Goal: Transaction & Acquisition: Purchase product/service

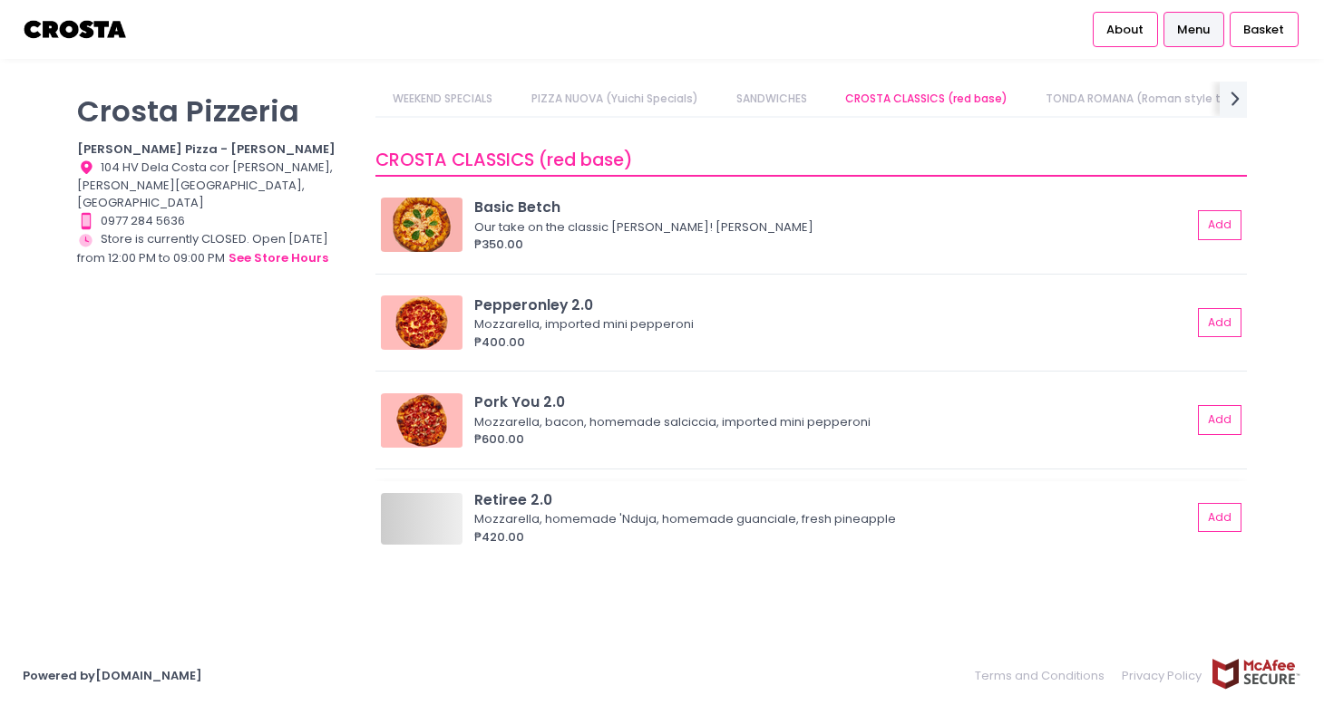
scroll to position [0, 67]
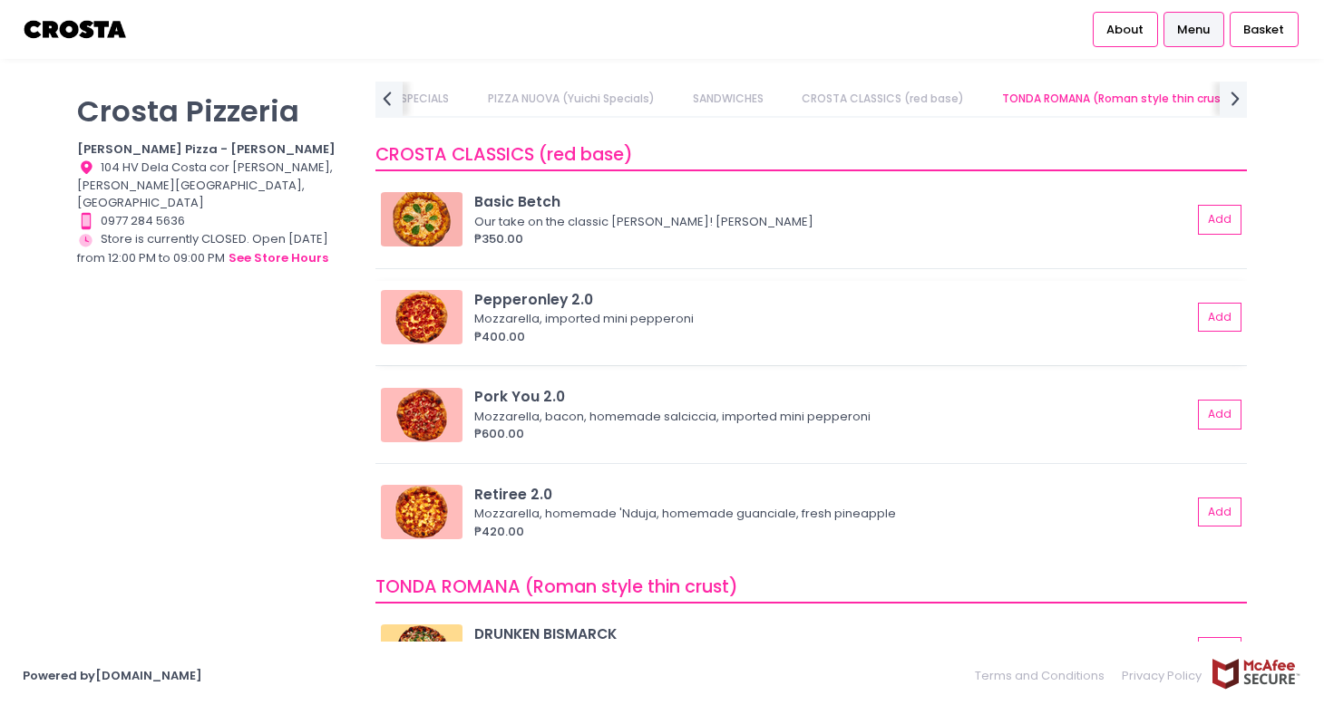
click at [662, 301] on div "Pepperonley 2.0" at bounding box center [832, 299] width 717 height 21
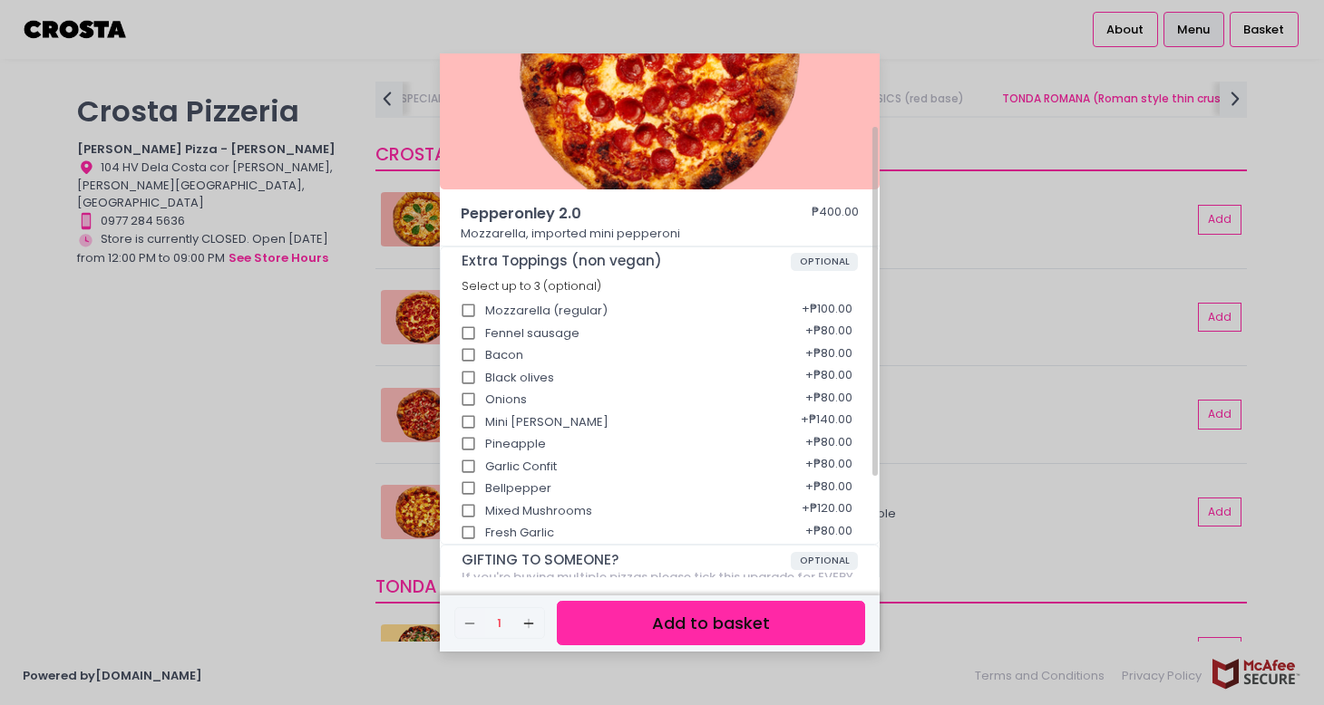
scroll to position [0, 0]
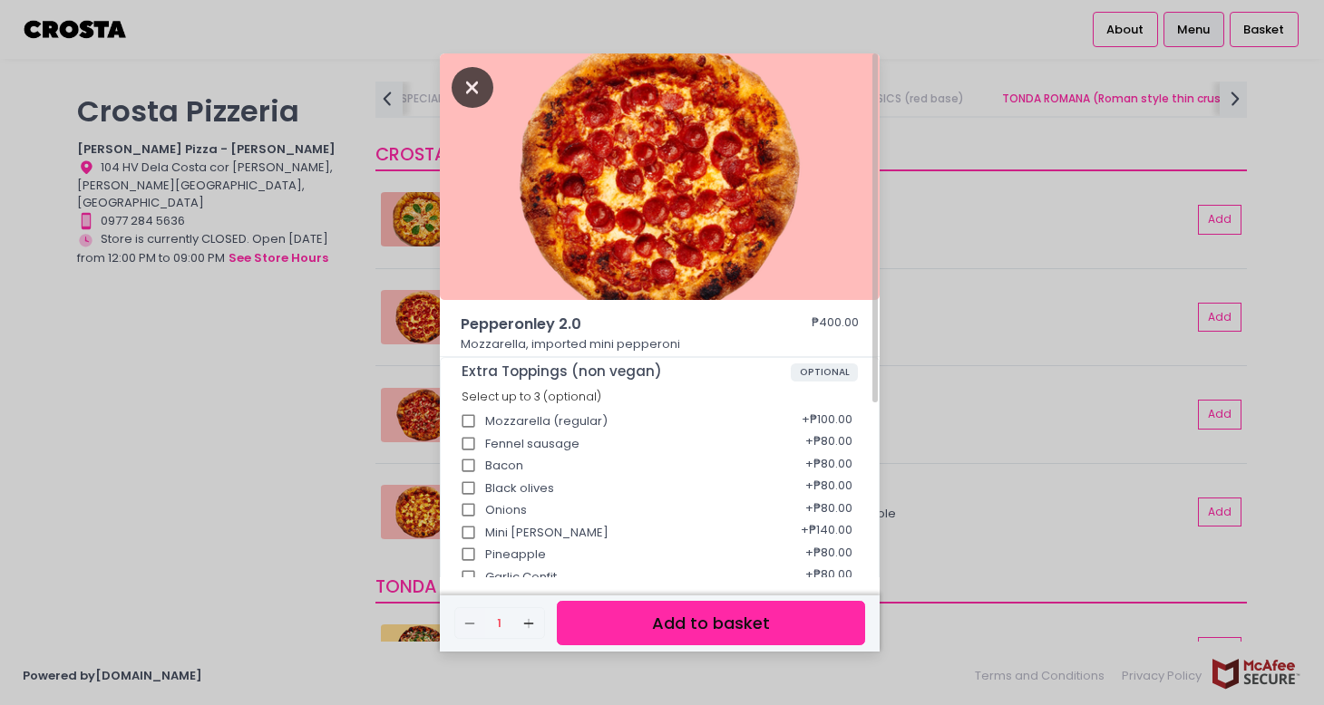
click at [467, 85] on icon "Close" at bounding box center [473, 87] width 42 height 41
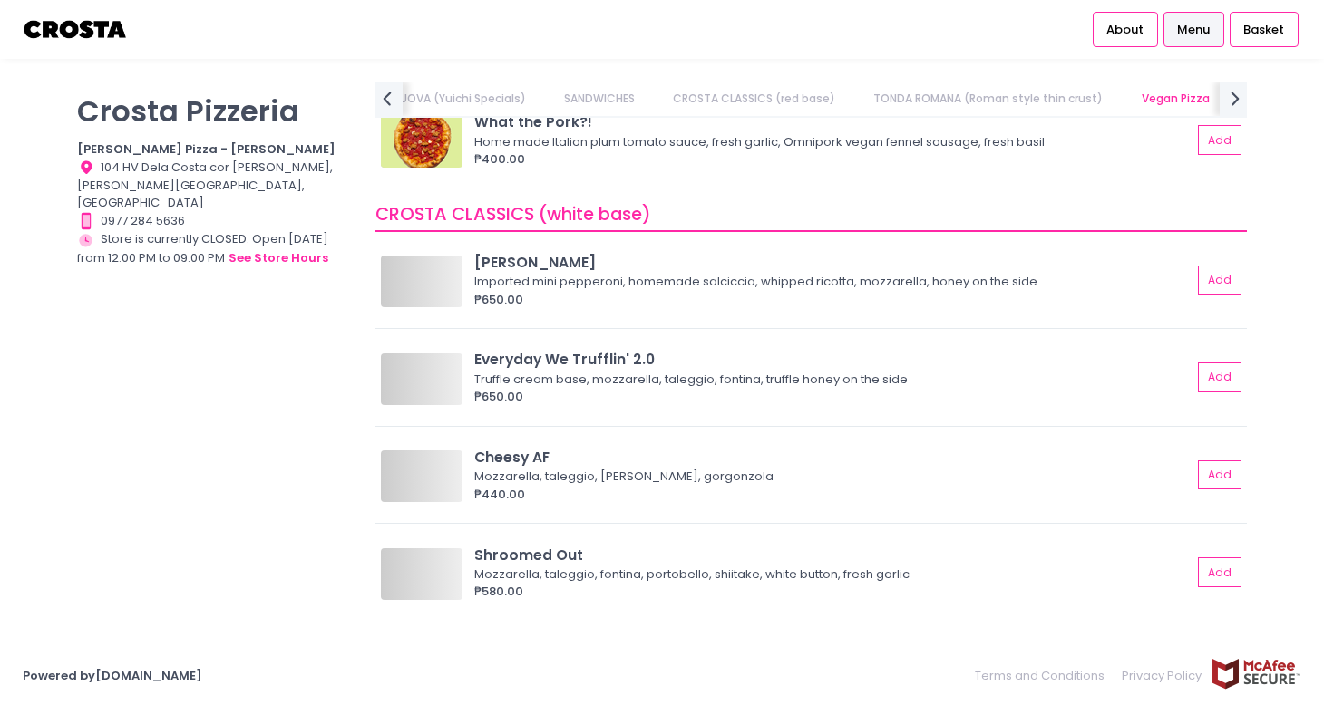
scroll to position [0, 553]
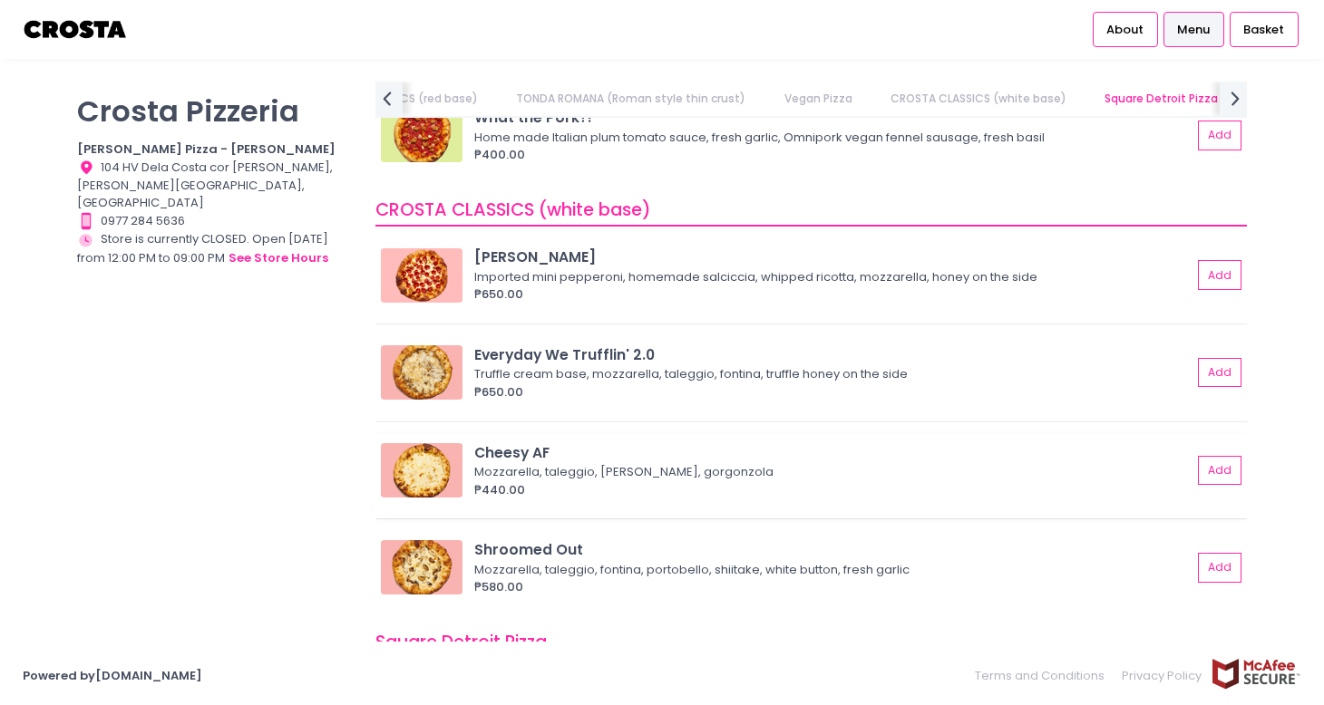
click at [538, 463] on div "Mozzarella, taleggio, [PERSON_NAME], gorgonzola" at bounding box center [830, 472] width 712 height 18
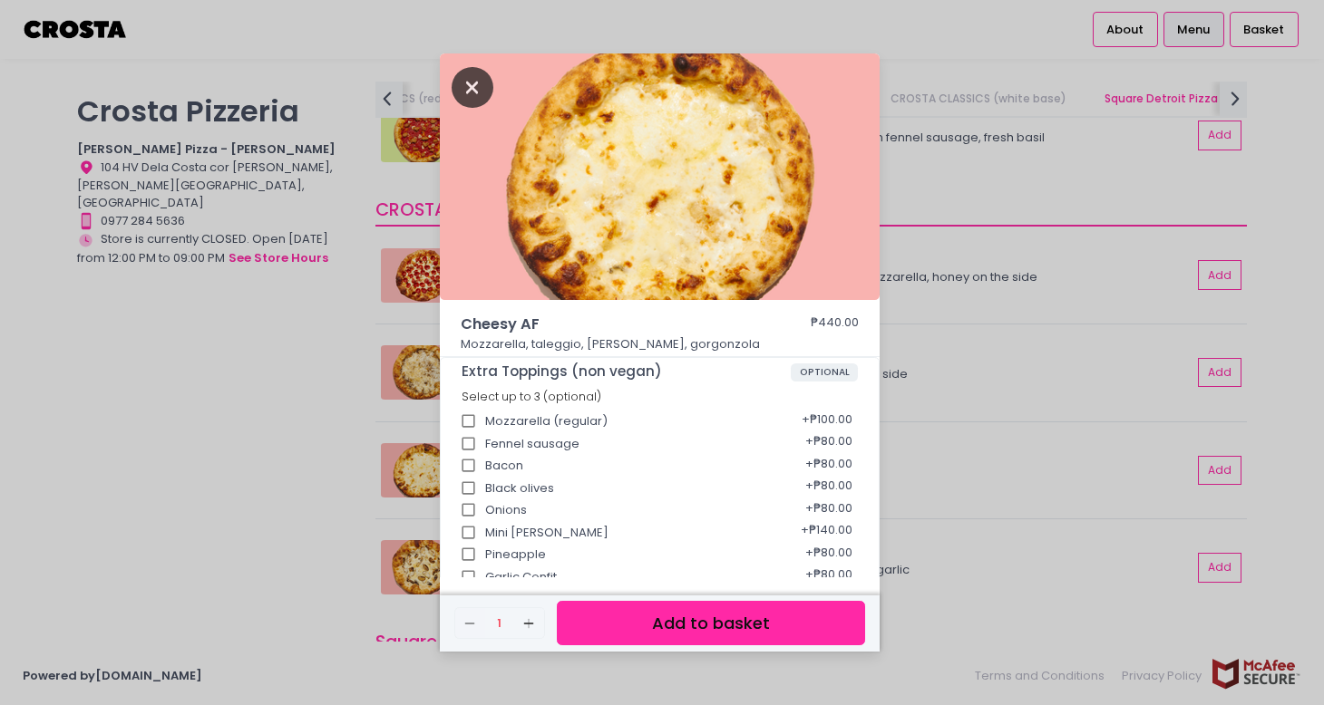
click at [469, 91] on icon "Close" at bounding box center [473, 87] width 42 height 41
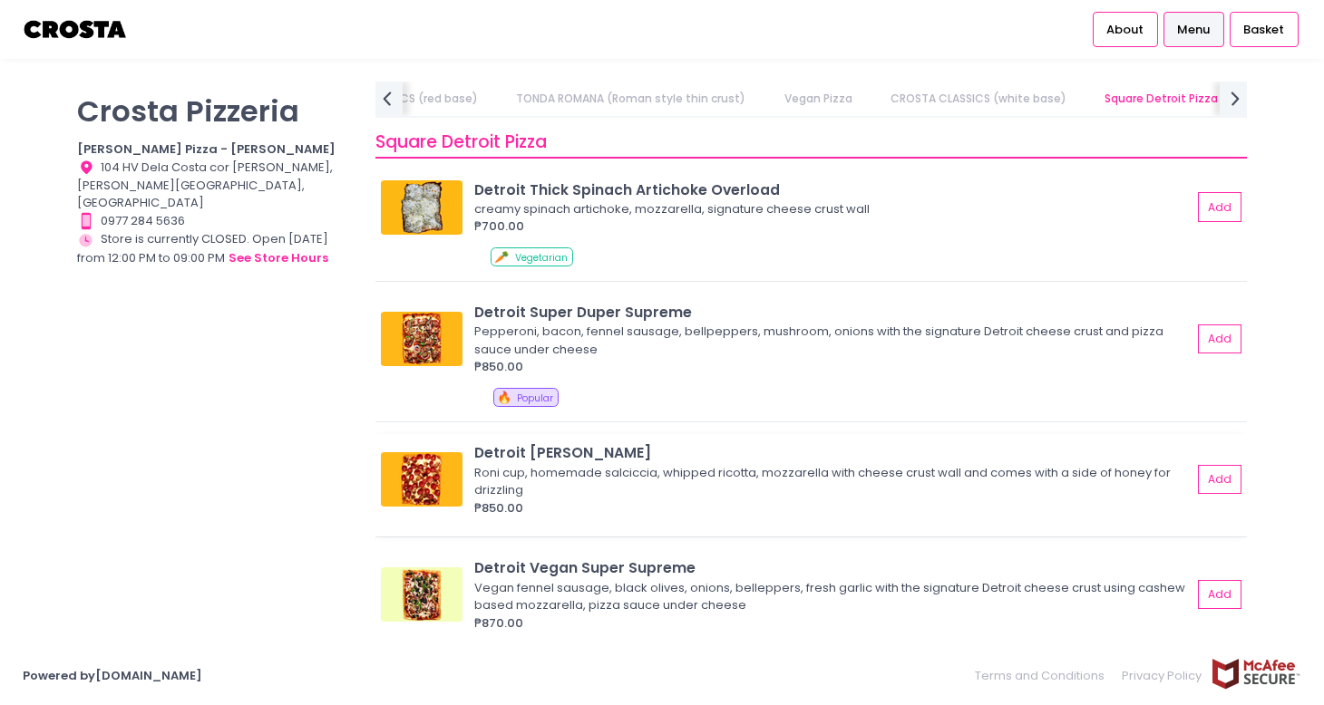
scroll to position [2208, 0]
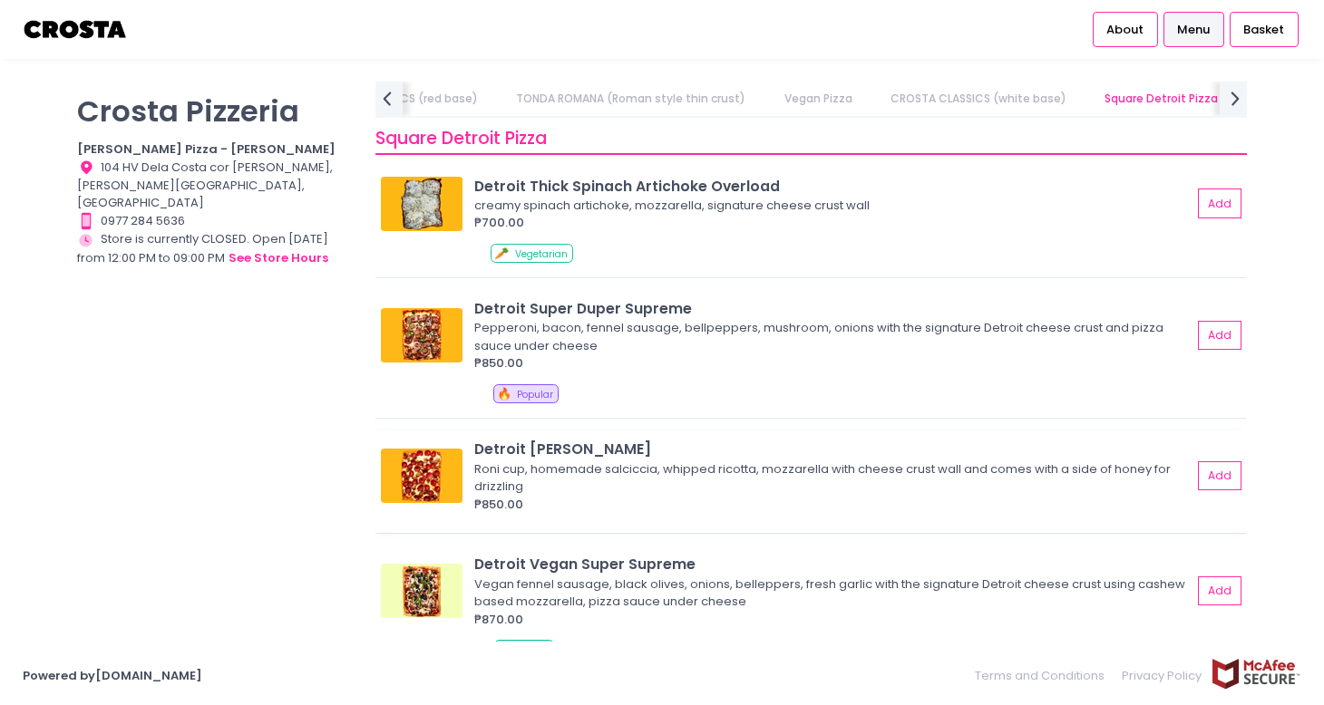
click at [669, 461] on div "Roni cup, homemade salciccia, whipped ricotta, mozzarella with cheese crust wal…" at bounding box center [830, 478] width 712 height 35
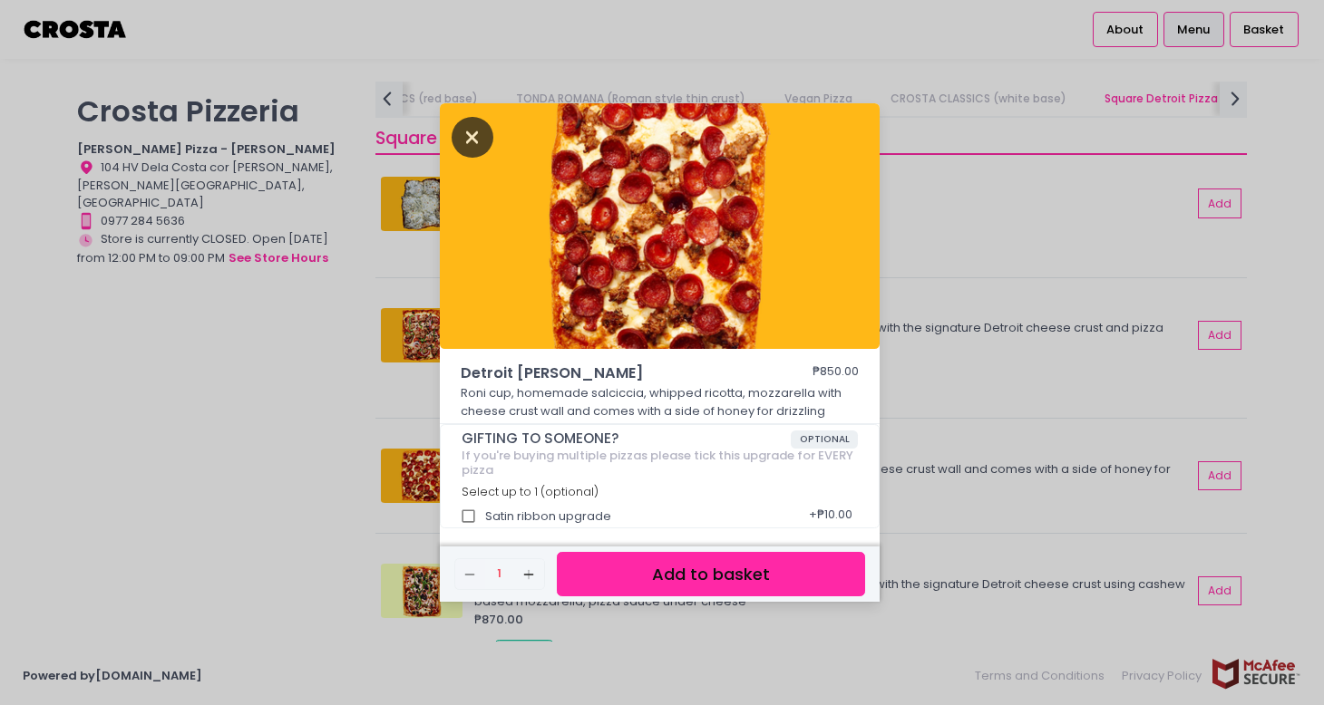
click at [483, 141] on icon "Close" at bounding box center [473, 137] width 42 height 41
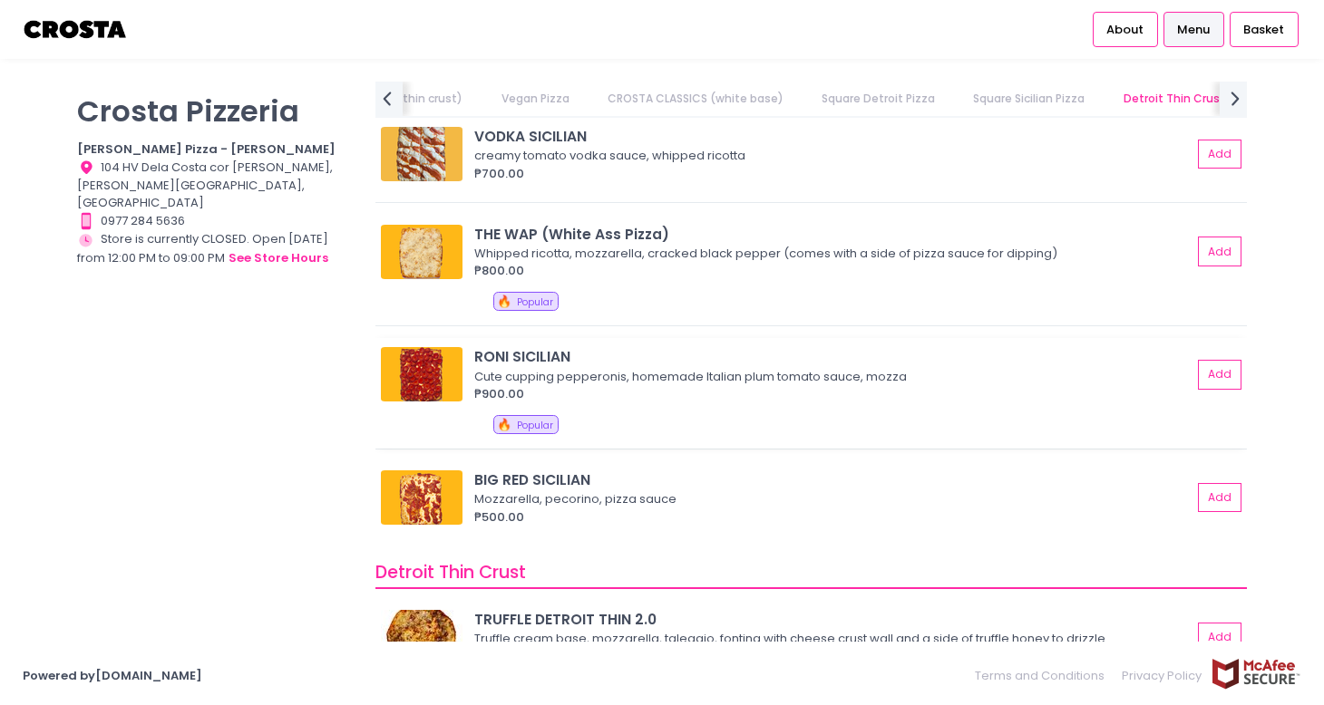
scroll to position [2965, 0]
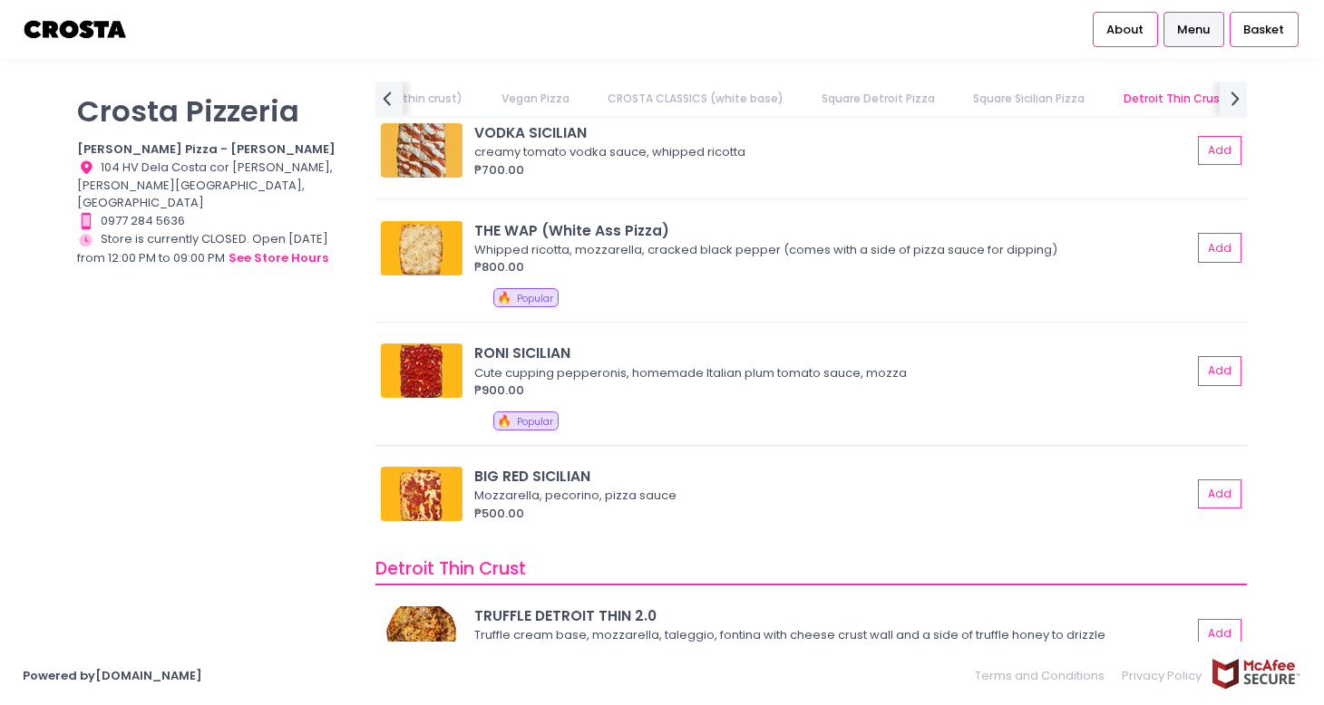
click at [666, 371] on div "Cute cupping pepperonis, homemade Italian plum tomato sauce, mozza" at bounding box center [830, 373] width 712 height 18
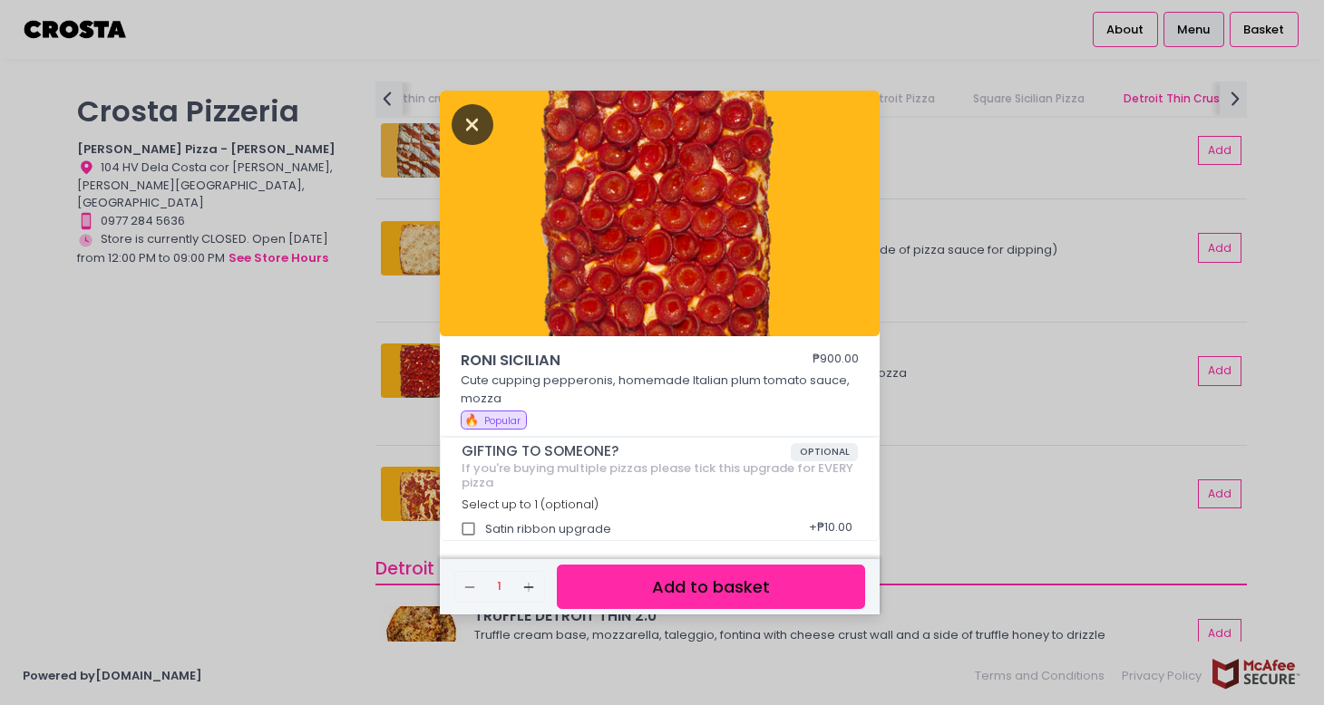
click at [470, 120] on icon "Close" at bounding box center [473, 124] width 42 height 41
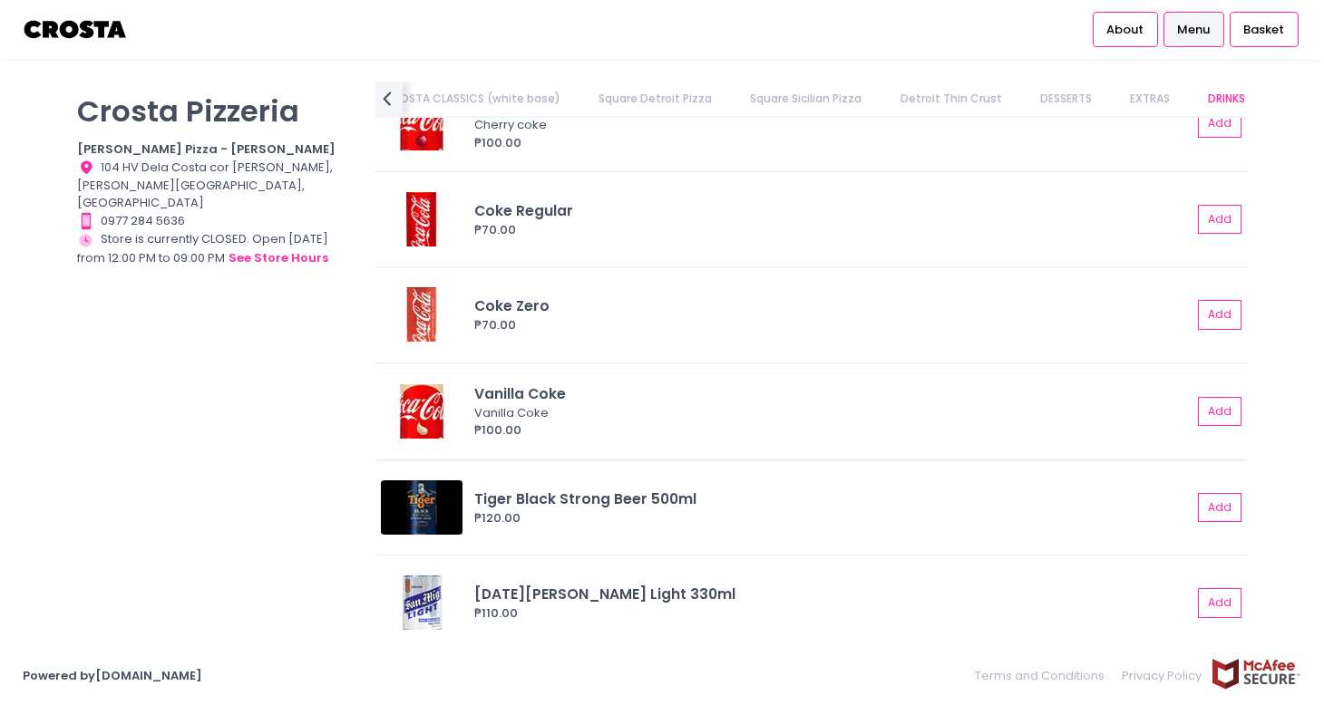
scroll to position [4069, 0]
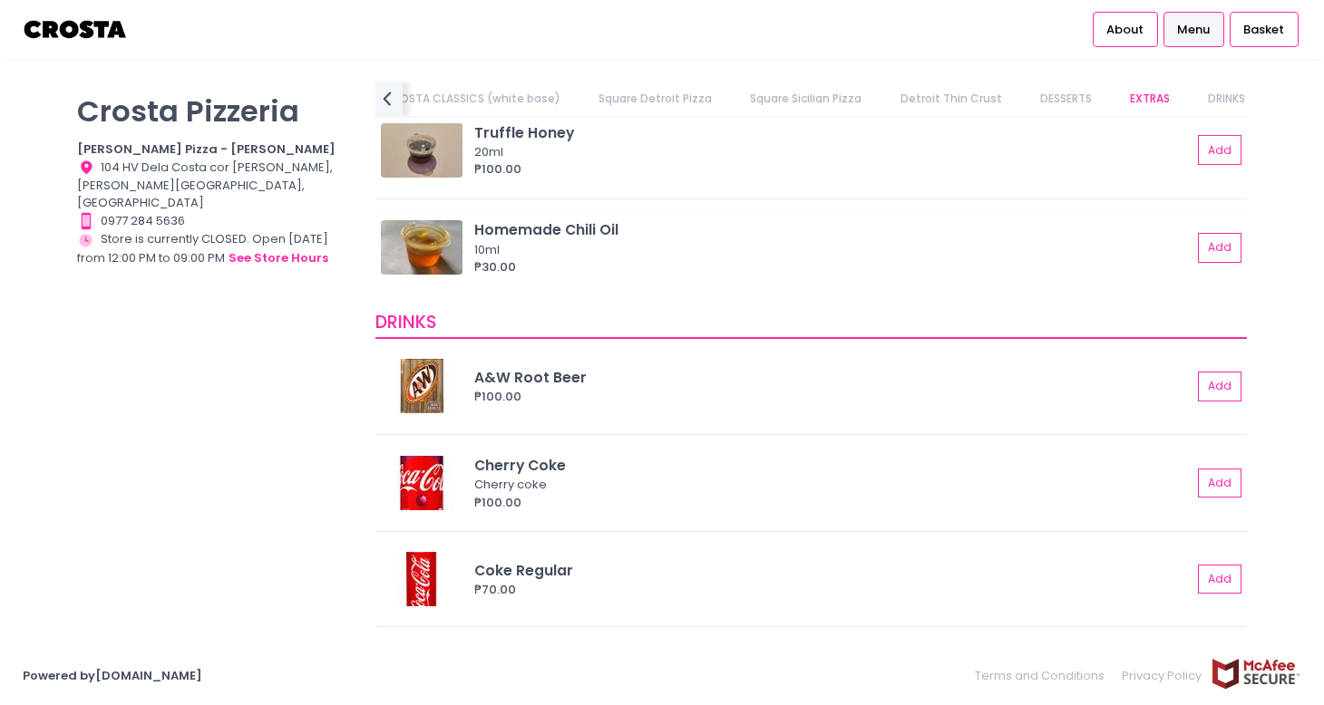
click at [607, 234] on div "Homemade Chili Oil" at bounding box center [832, 229] width 717 height 21
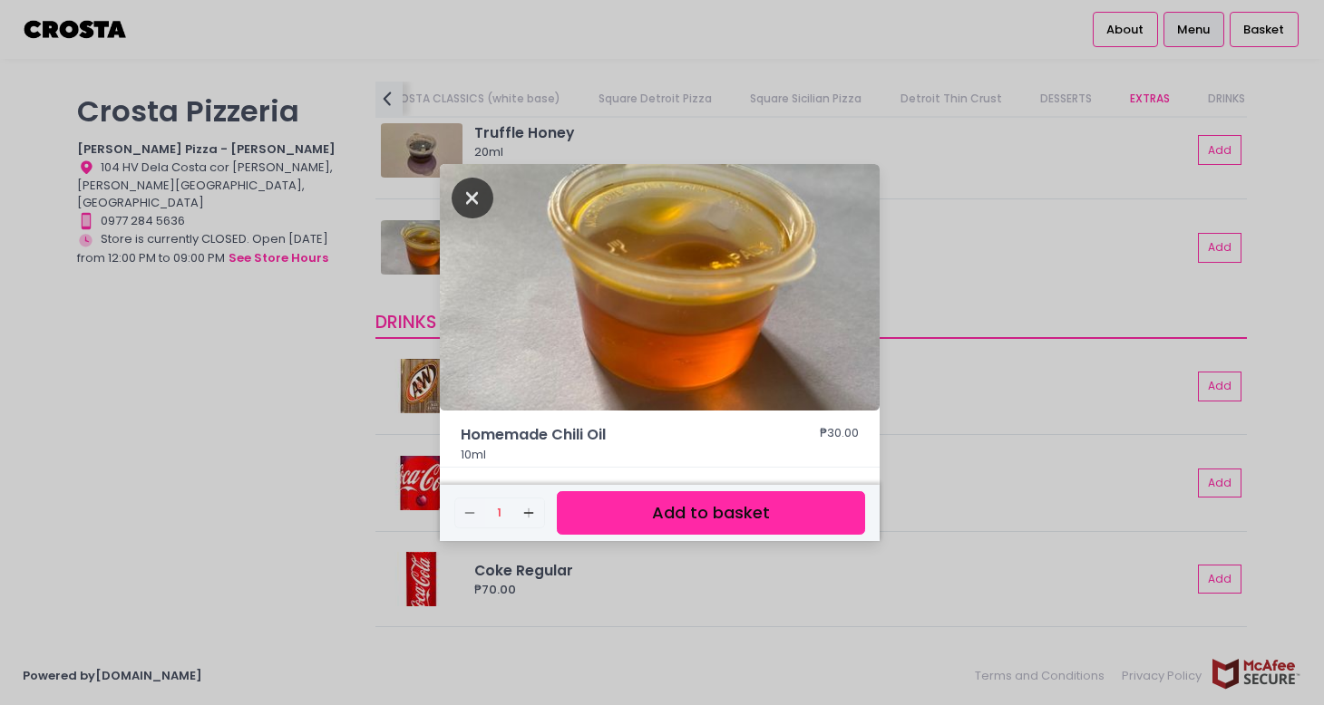
click at [462, 197] on icon "Close" at bounding box center [473, 198] width 42 height 41
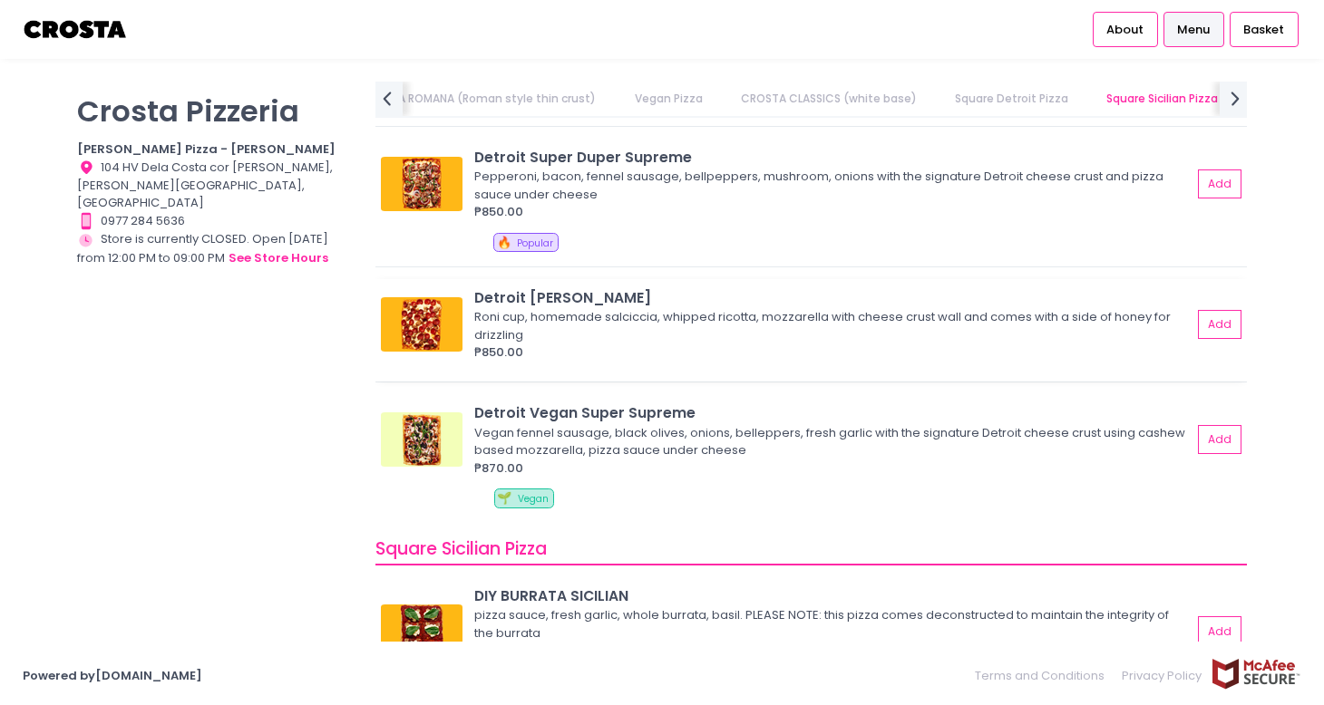
scroll to position [2354, 0]
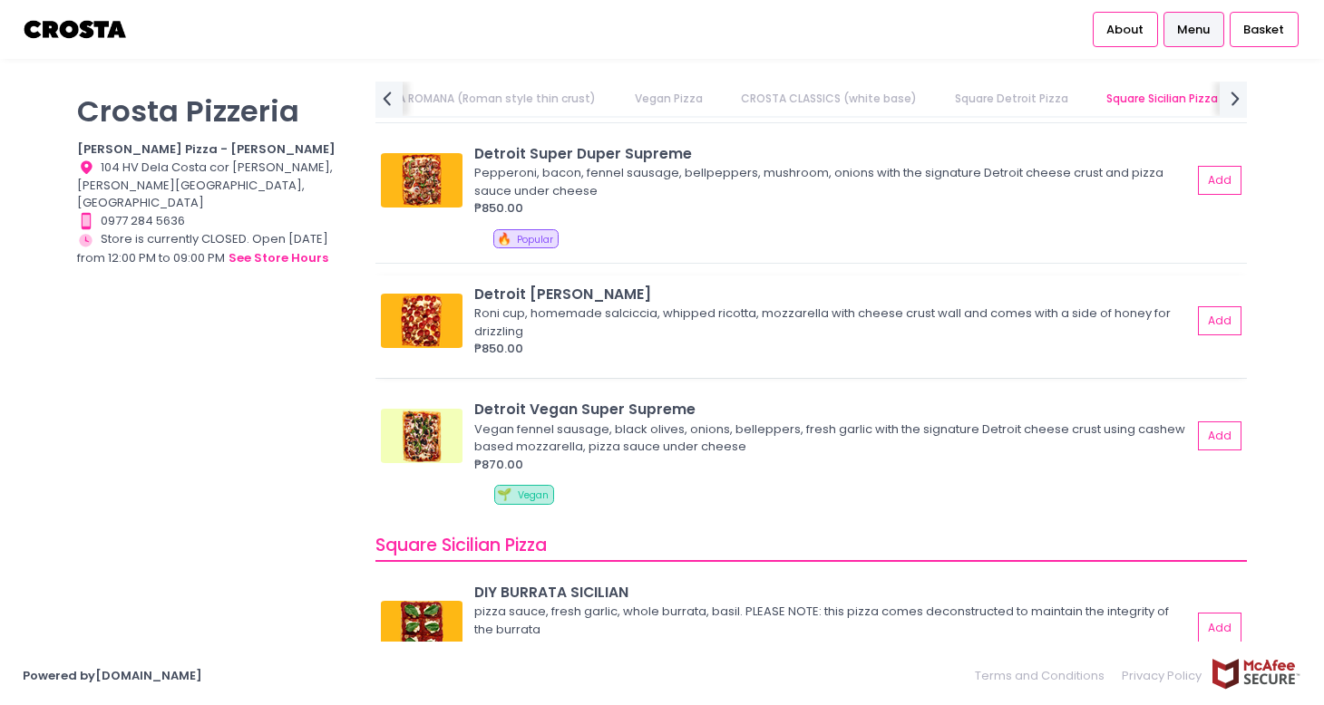
click at [679, 311] on div "Roni cup, homemade salciccia, whipped ricotta, mozzarella with cheese crust wal…" at bounding box center [830, 322] width 712 height 35
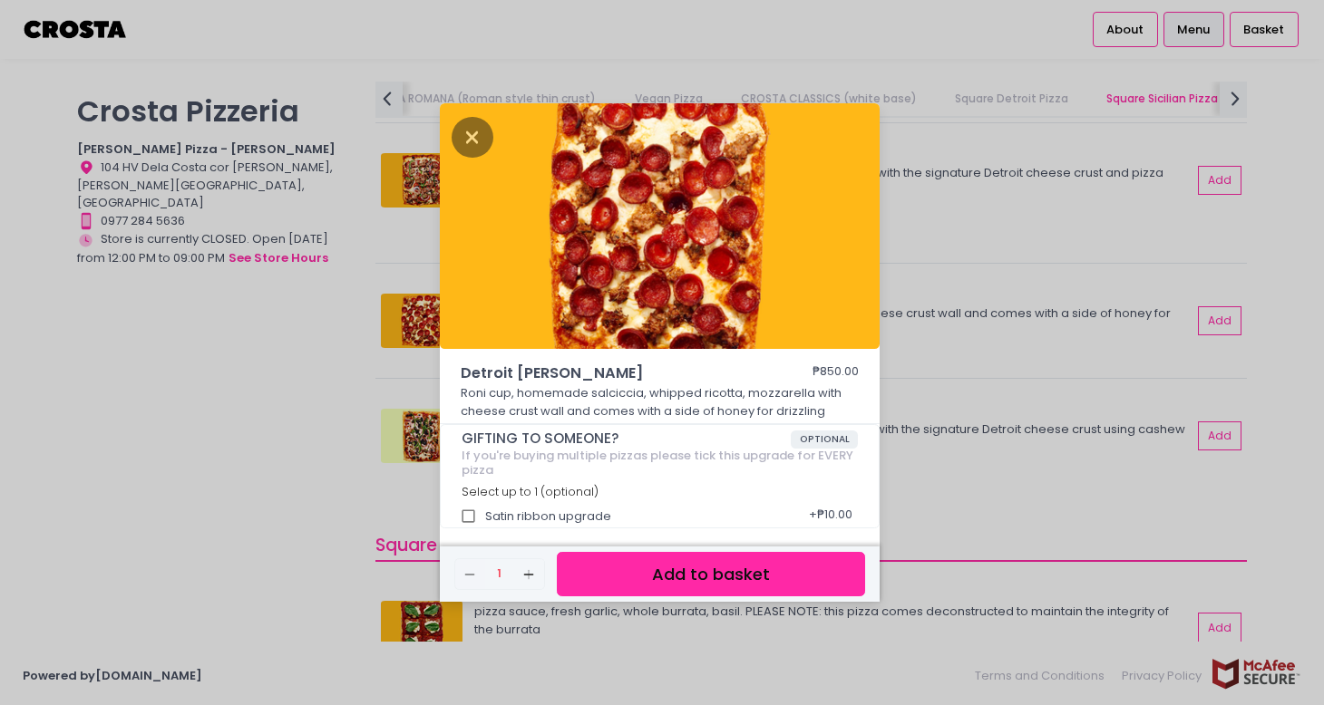
click at [450, 110] on img at bounding box center [660, 226] width 440 height 247
click at [454, 128] on icon "Close" at bounding box center [473, 137] width 42 height 41
